Goal: Check status: Check status

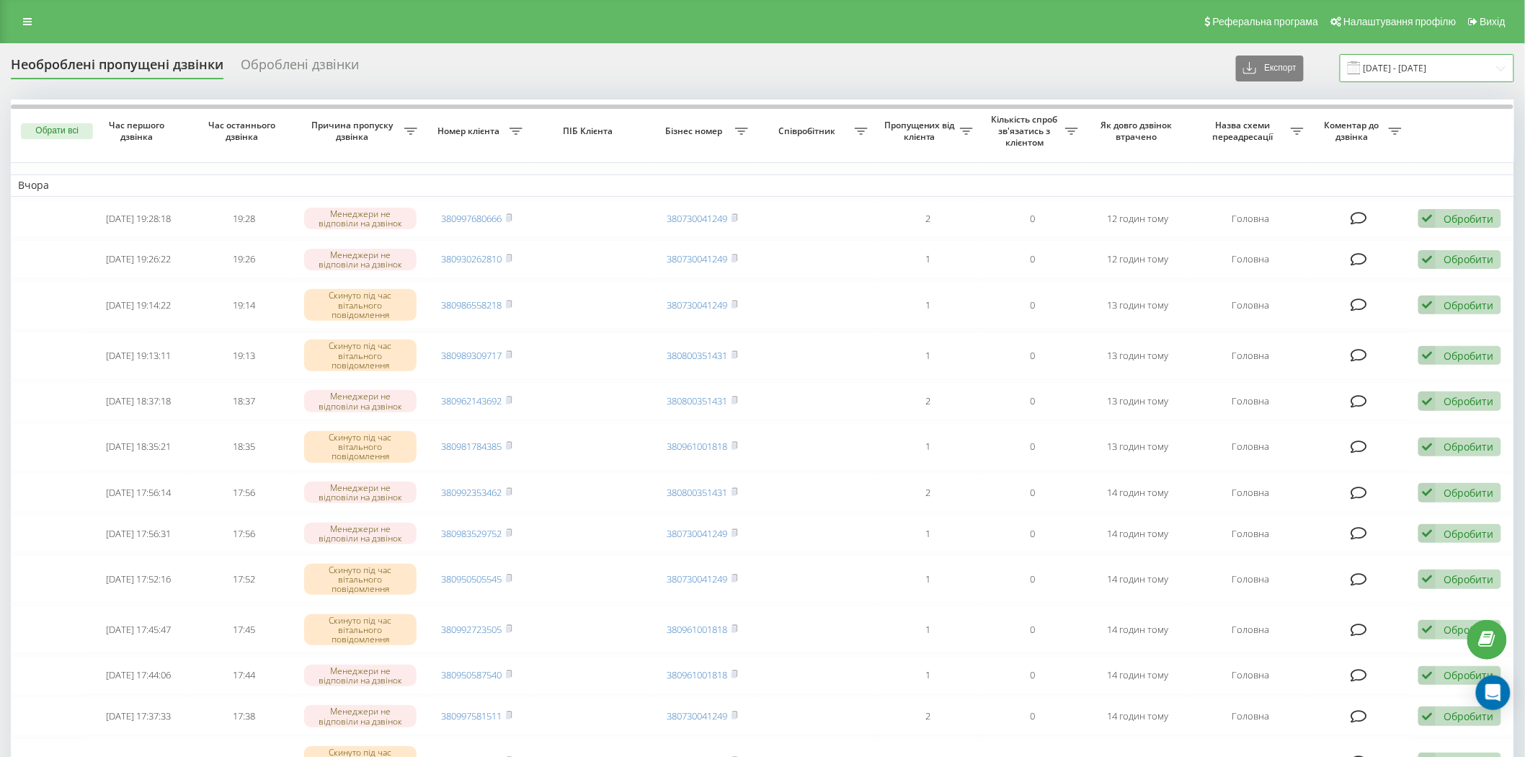
click at [1427, 68] on input "[DATE] - [DATE]" at bounding box center [1426, 68] width 174 height 28
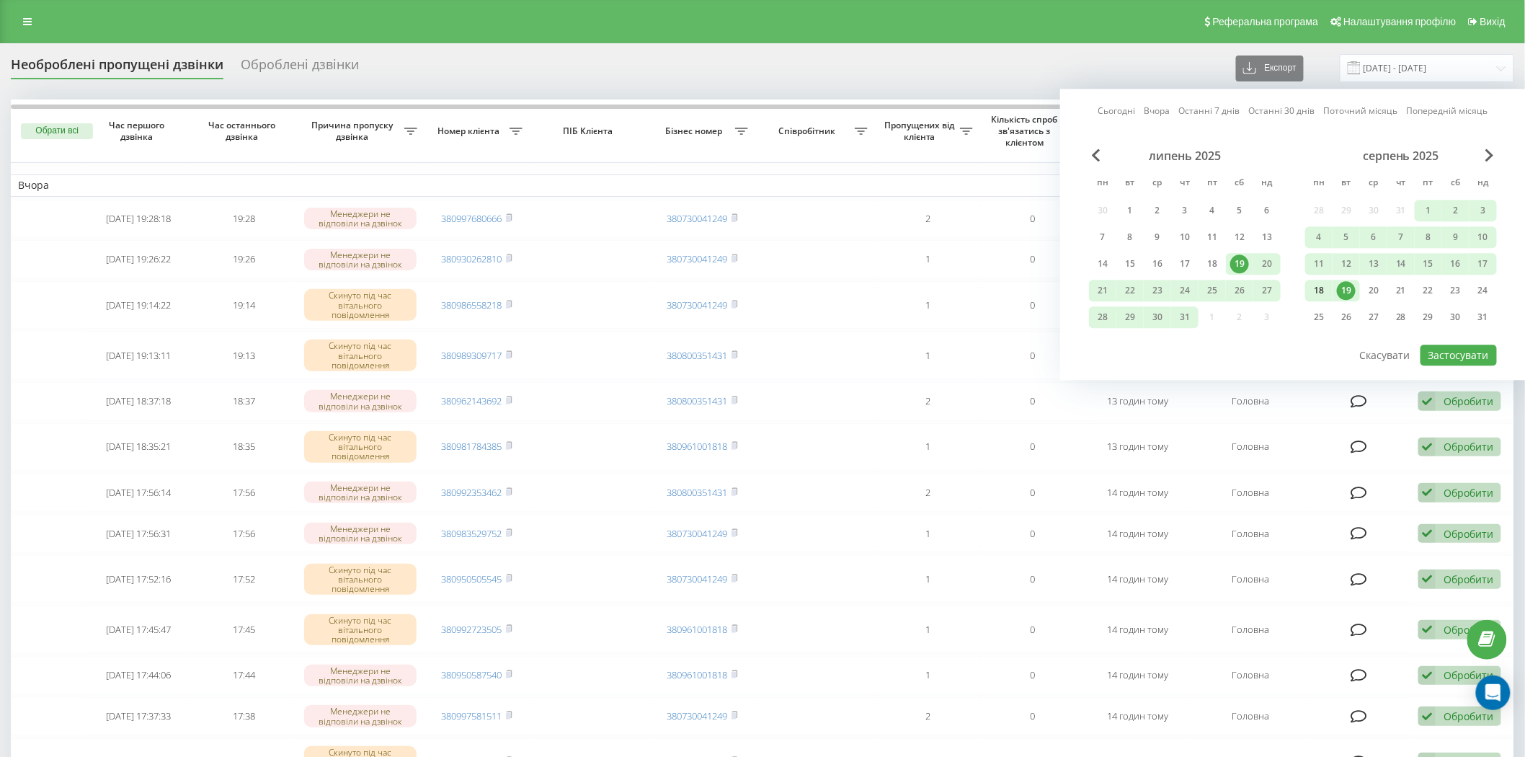
click at [1320, 293] on div "18" at bounding box center [1318, 290] width 19 height 19
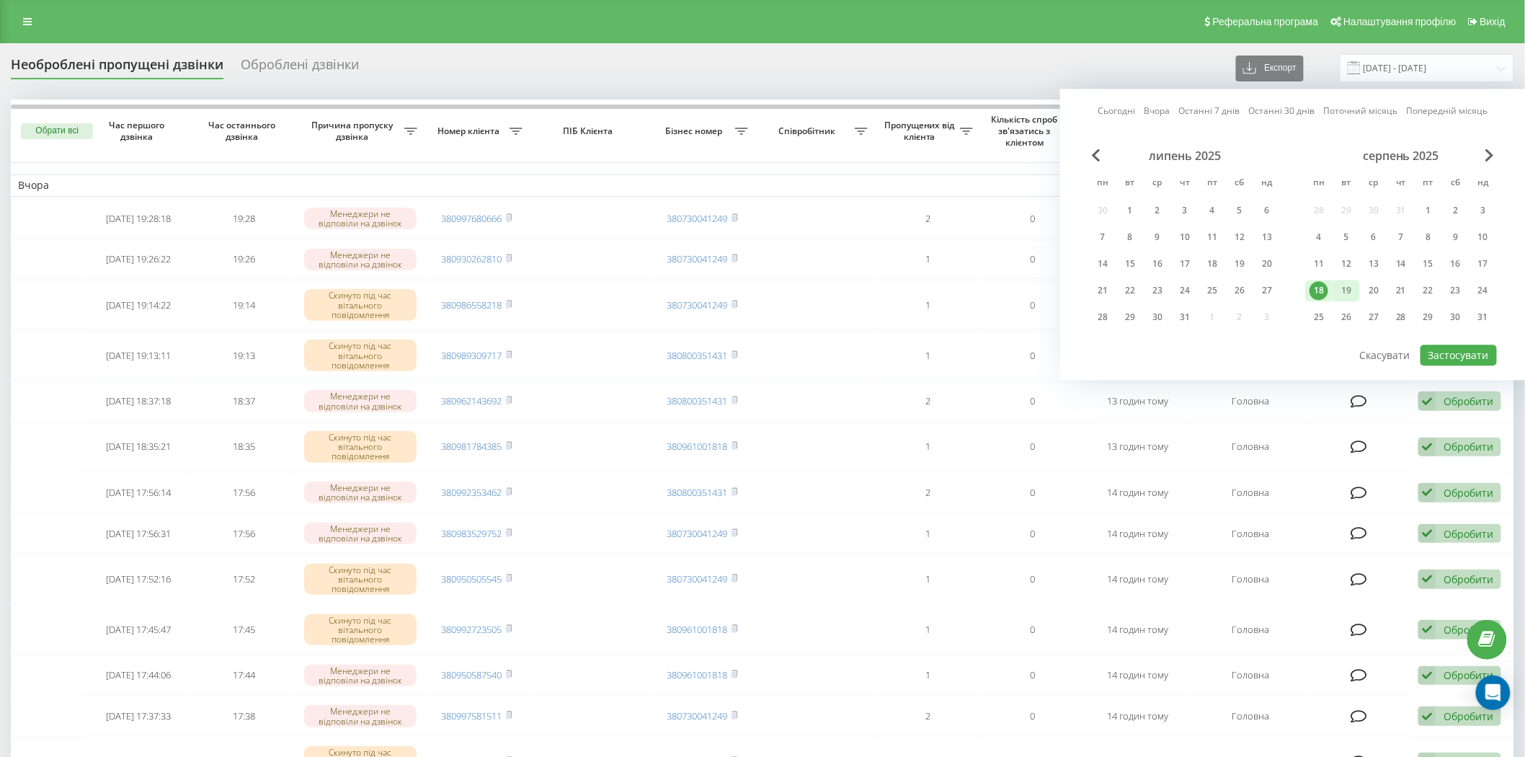
click at [1336, 291] on div "19" at bounding box center [1345, 291] width 27 height 22
click at [1350, 293] on div "19" at bounding box center [1346, 290] width 19 height 19
click at [1370, 293] on div "20" at bounding box center [1373, 290] width 19 height 19
click at [1453, 355] on button "Застосувати" at bounding box center [1458, 354] width 76 height 21
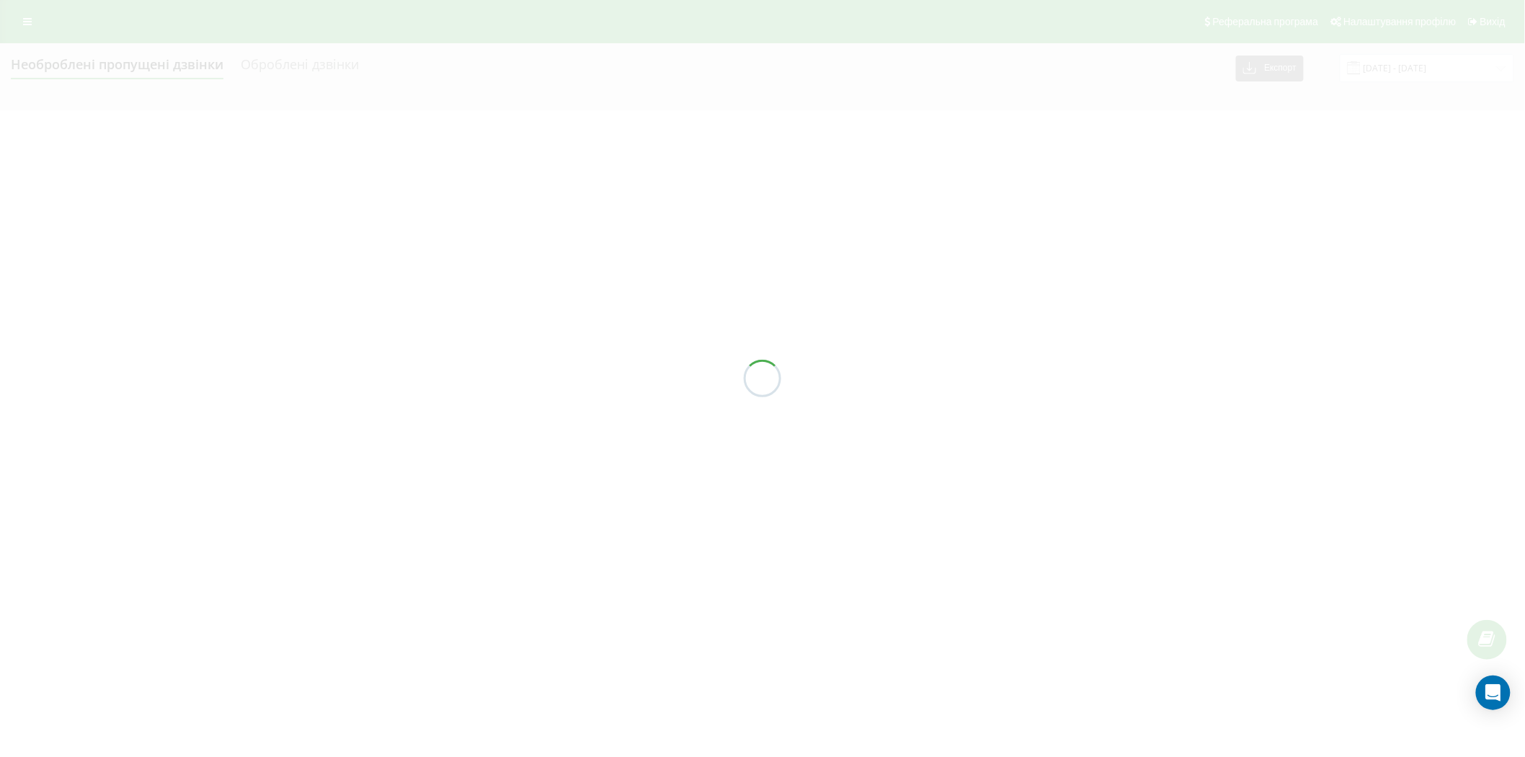
type input "[DATE] - [DATE]"
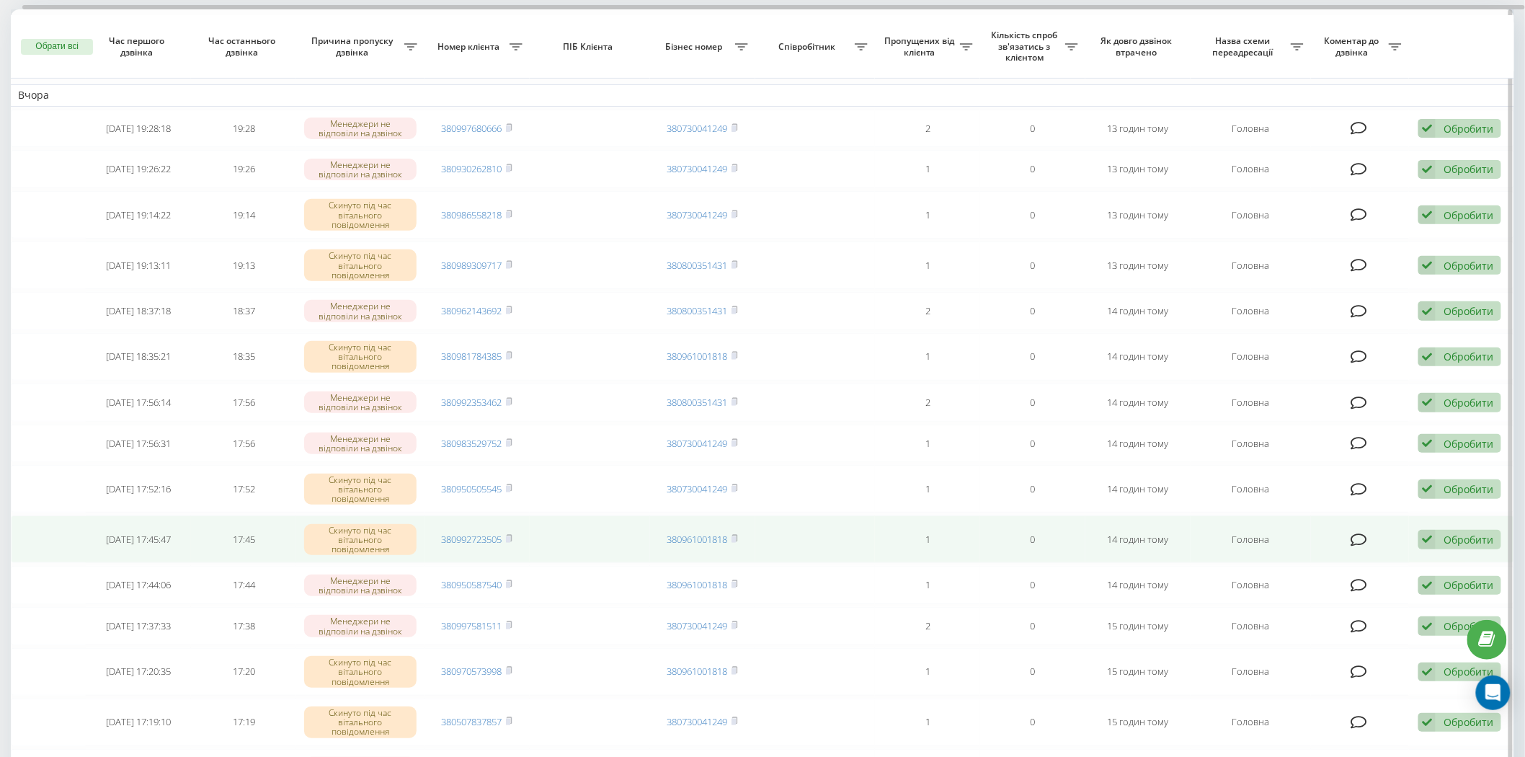
scroll to position [103, 0]
